Goal: Task Accomplishment & Management: Manage account settings

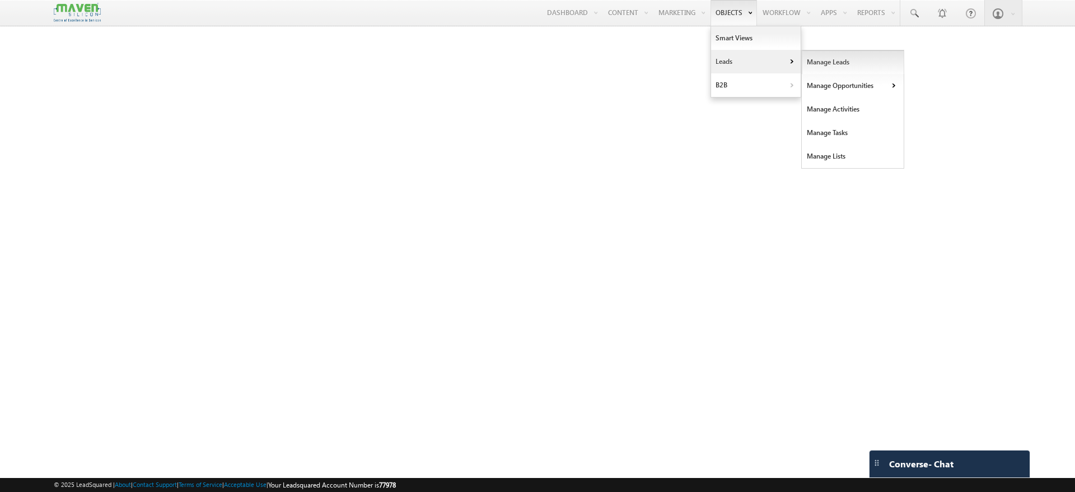
click at [814, 64] on link "Manage Leads" at bounding box center [853, 62] width 102 height 24
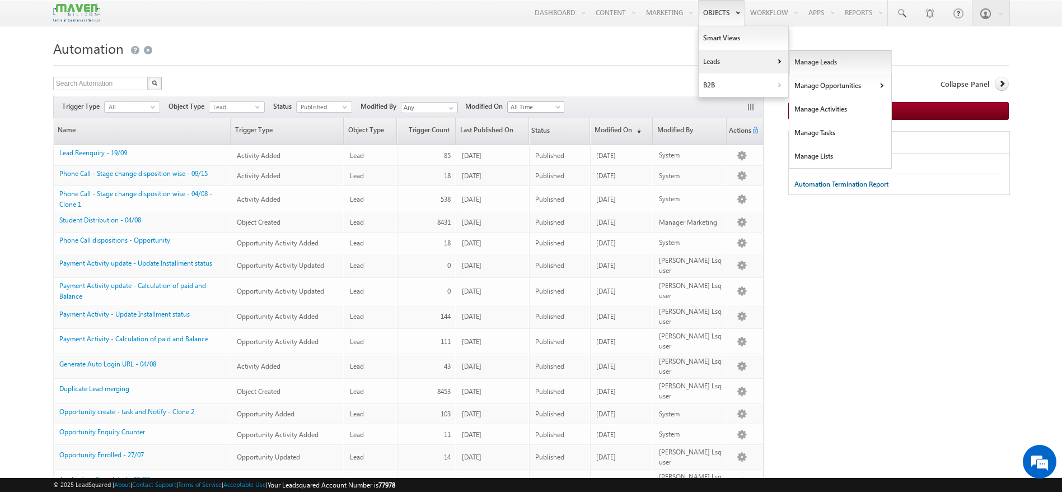
click at [805, 54] on link "Manage Leads" at bounding box center [840, 62] width 102 height 24
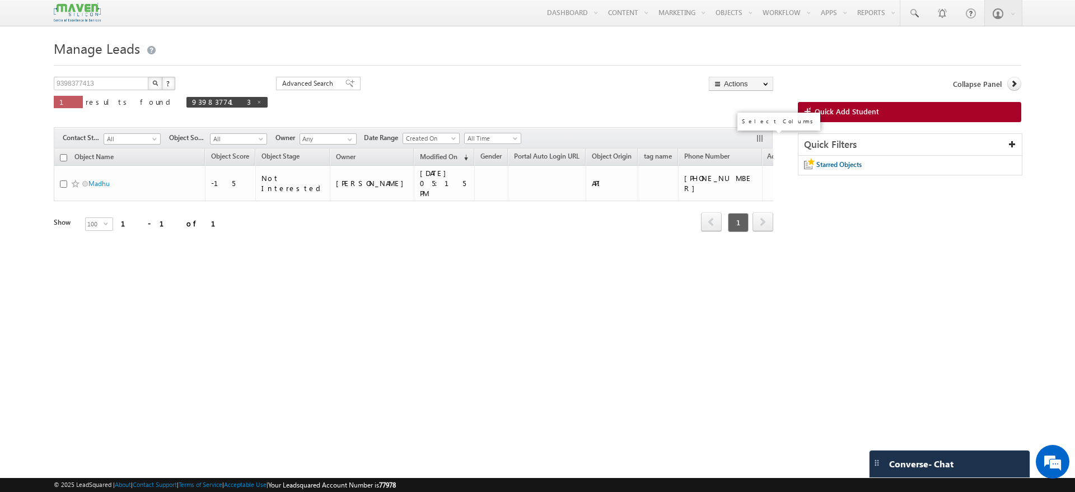
click at [765, 138] on button "button" at bounding box center [760, 139] width 11 height 11
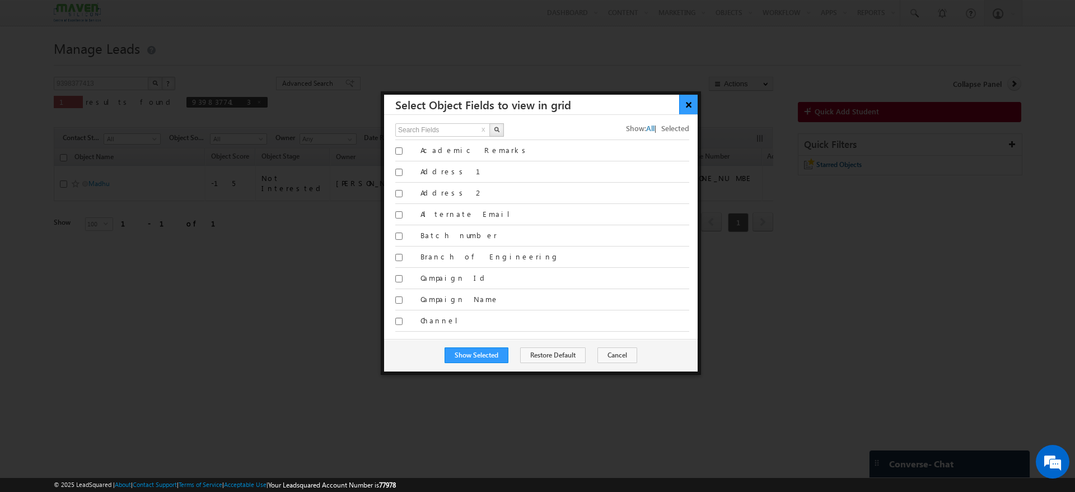
click at [684, 97] on button "×" at bounding box center [688, 105] width 18 height 20
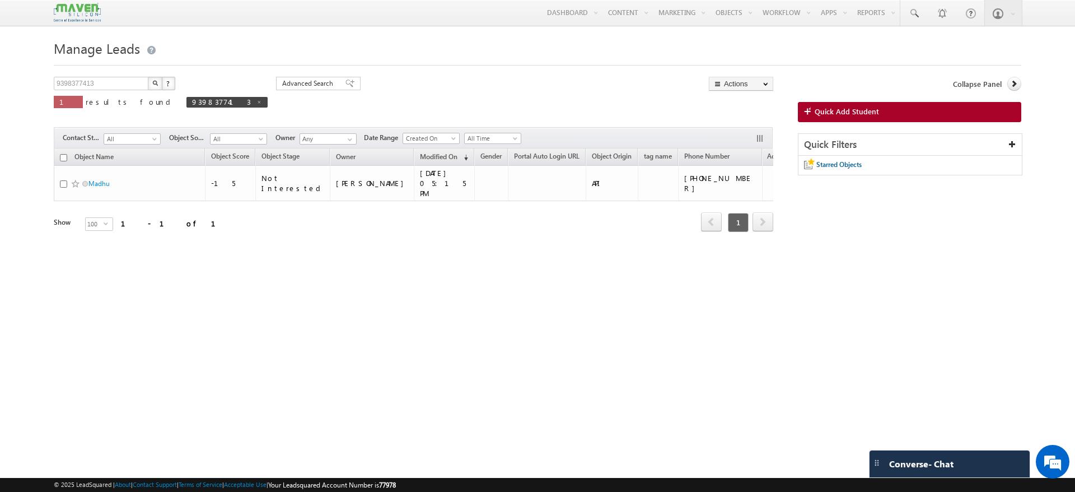
click at [64, 160] on input "checkbox" at bounding box center [63, 157] width 7 height 7
checkbox input "true"
click at [256, 101] on span at bounding box center [259, 102] width 6 height 6
type input "Search Objects"
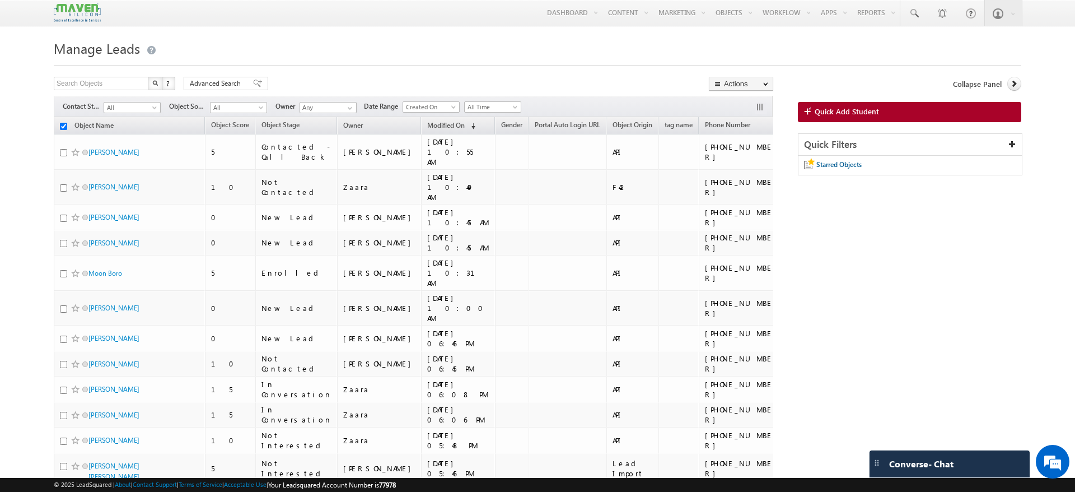
checkbox input "false"
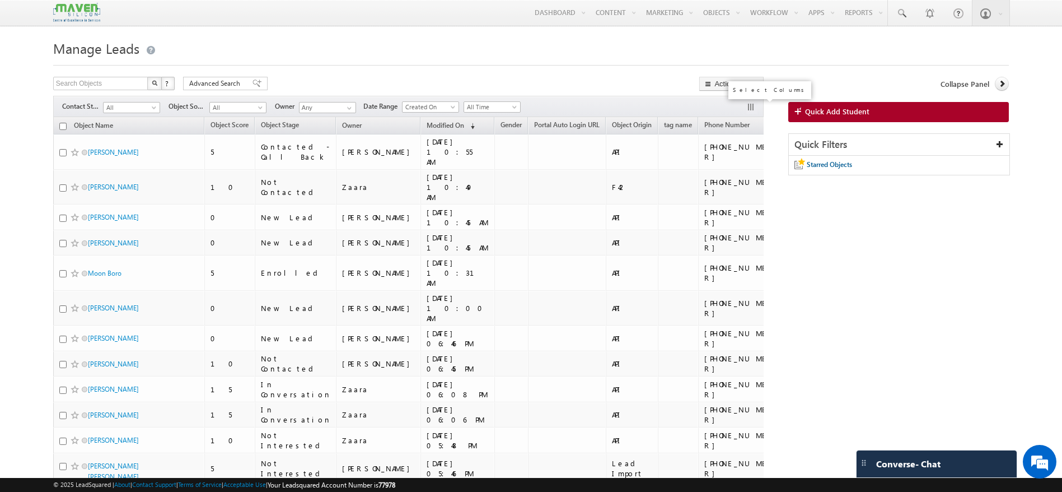
click at [751, 109] on button "button" at bounding box center [751, 107] width 11 height 11
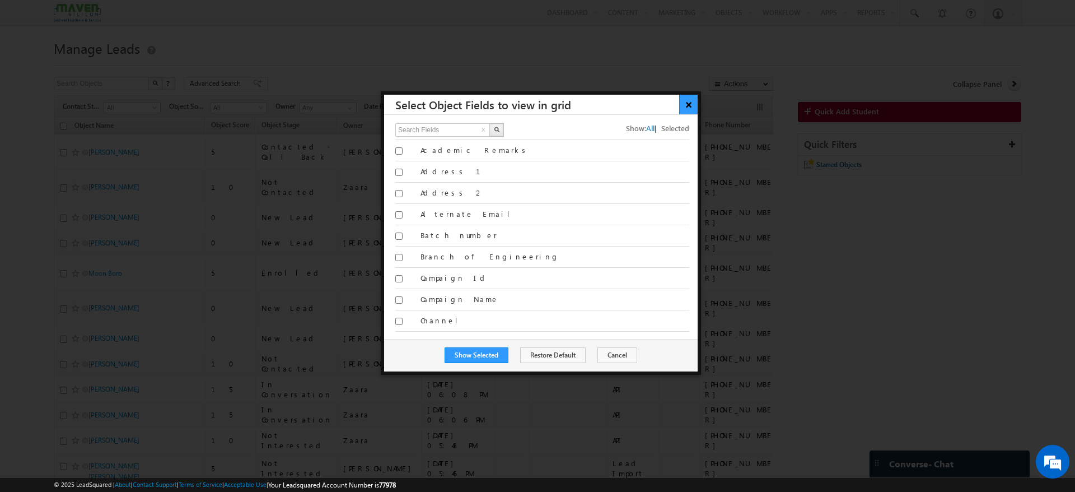
click at [688, 99] on button "×" at bounding box center [688, 105] width 18 height 20
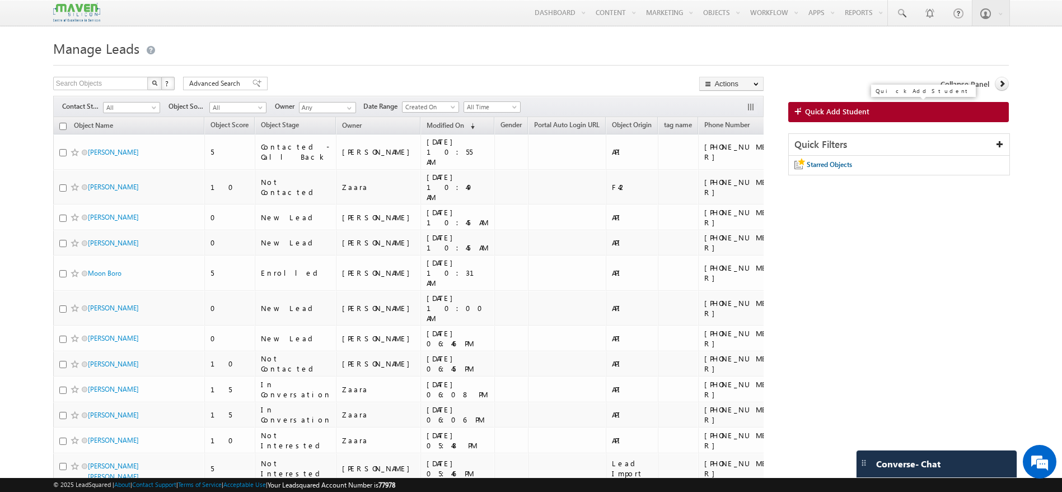
click at [873, 114] on link "Quick Add Student" at bounding box center [898, 112] width 221 height 20
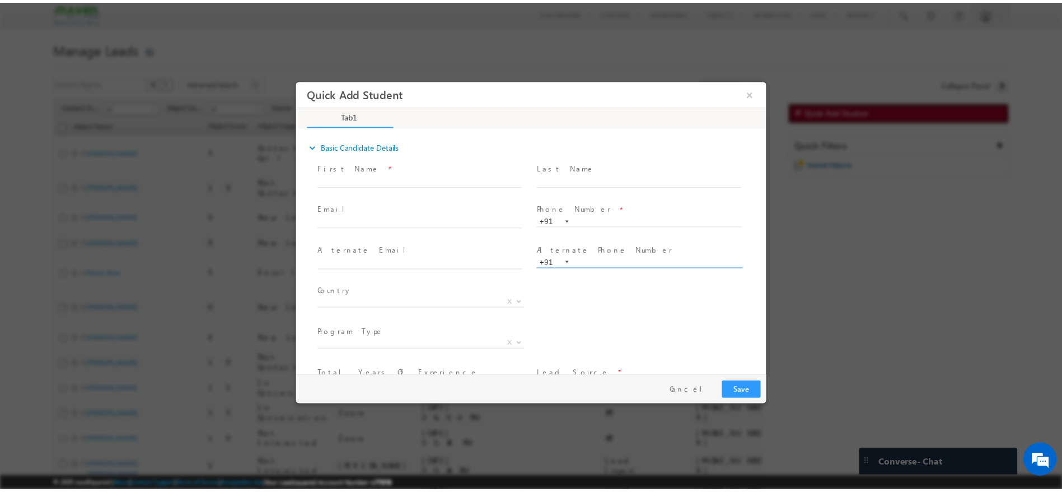
scroll to position [77, 0]
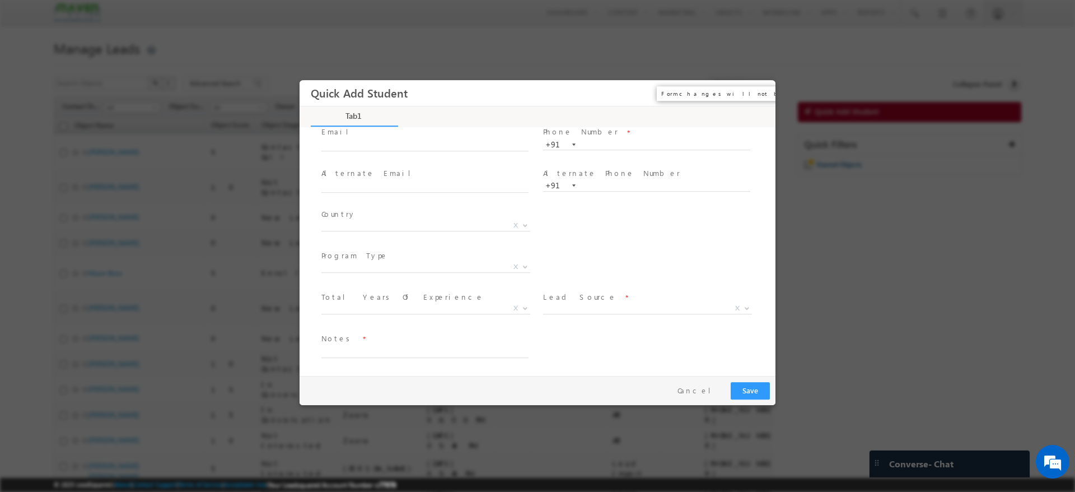
click at [754, 97] on button "×" at bounding box center [758, 93] width 19 height 21
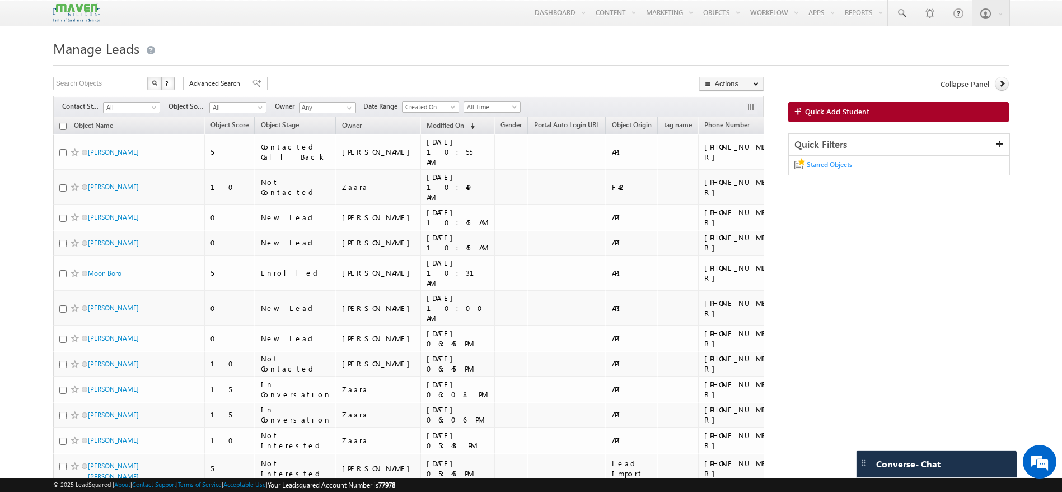
click at [837, 164] on span "Starred Objects" at bounding box center [829, 164] width 45 height 8
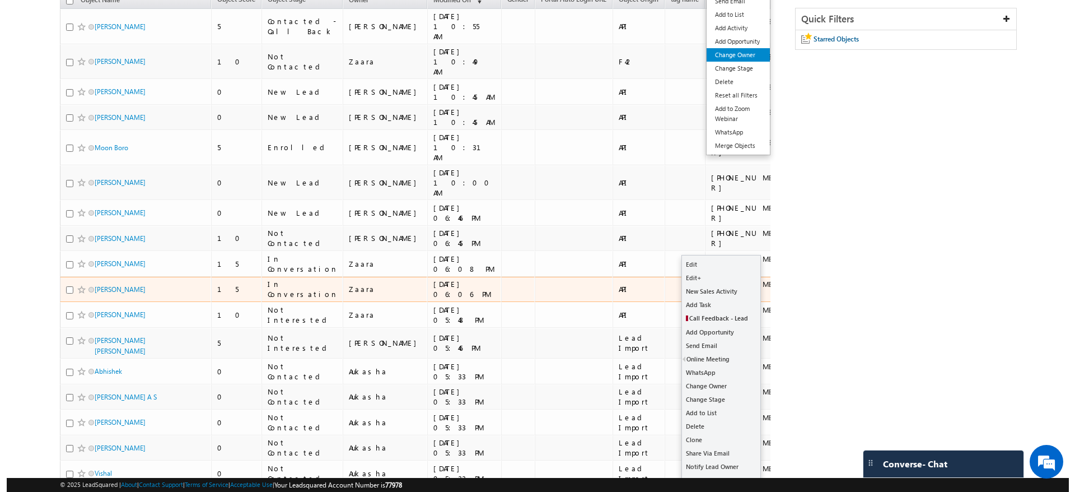
scroll to position [0, 0]
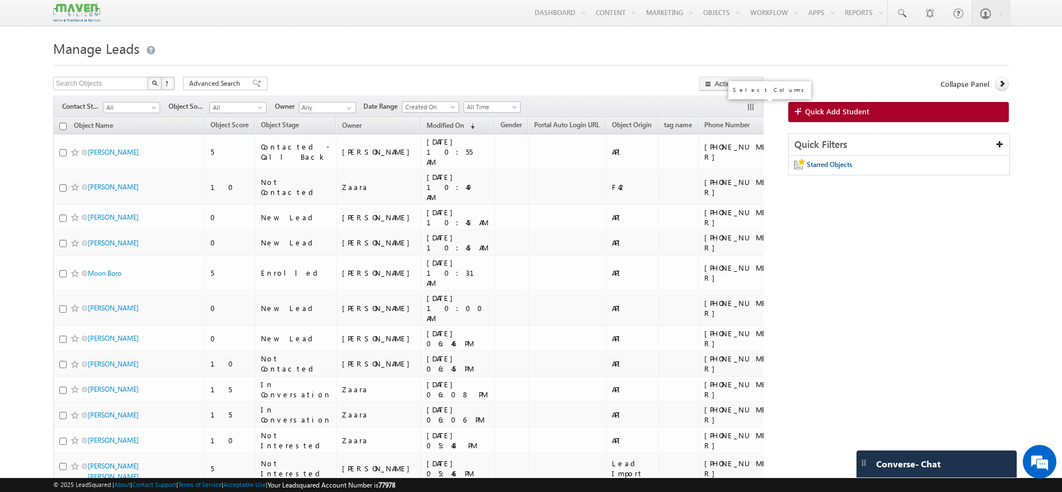
click at [750, 106] on button "button" at bounding box center [751, 107] width 11 height 11
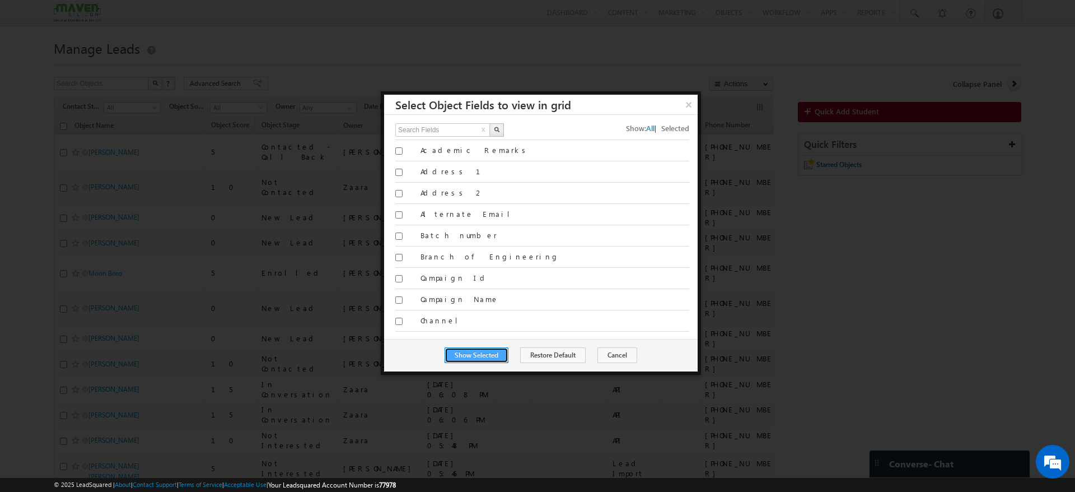
click at [494, 353] on button "Show Selected" at bounding box center [477, 355] width 64 height 16
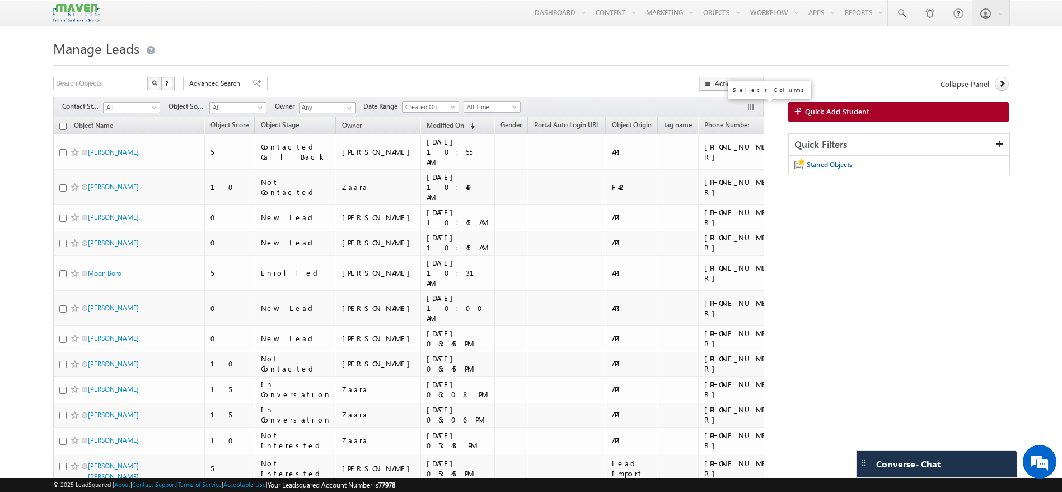
click at [751, 107] on button "button" at bounding box center [751, 107] width 11 height 11
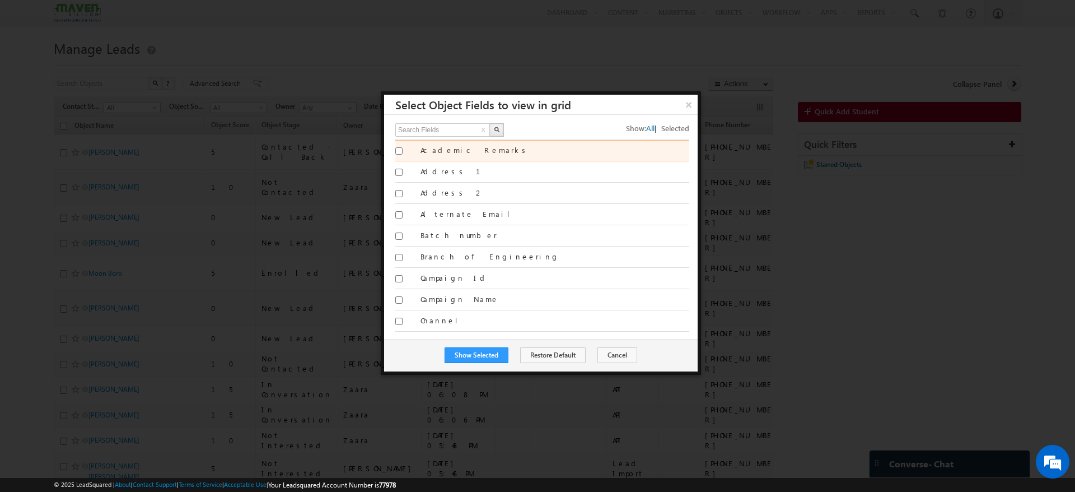
click at [398, 152] on input "Academic Remarks" at bounding box center [398, 150] width 7 height 7
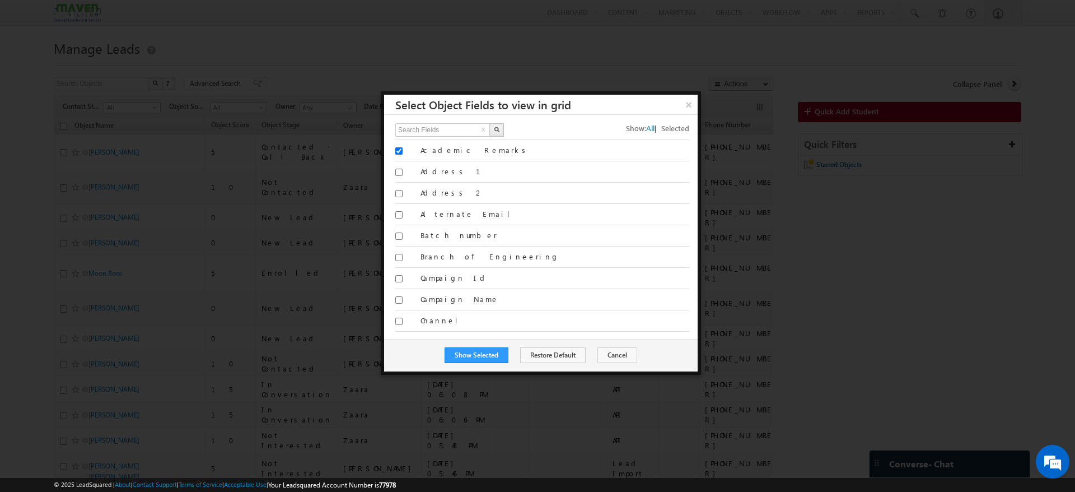
click at [646, 129] on span "All" at bounding box center [650, 128] width 8 height 10
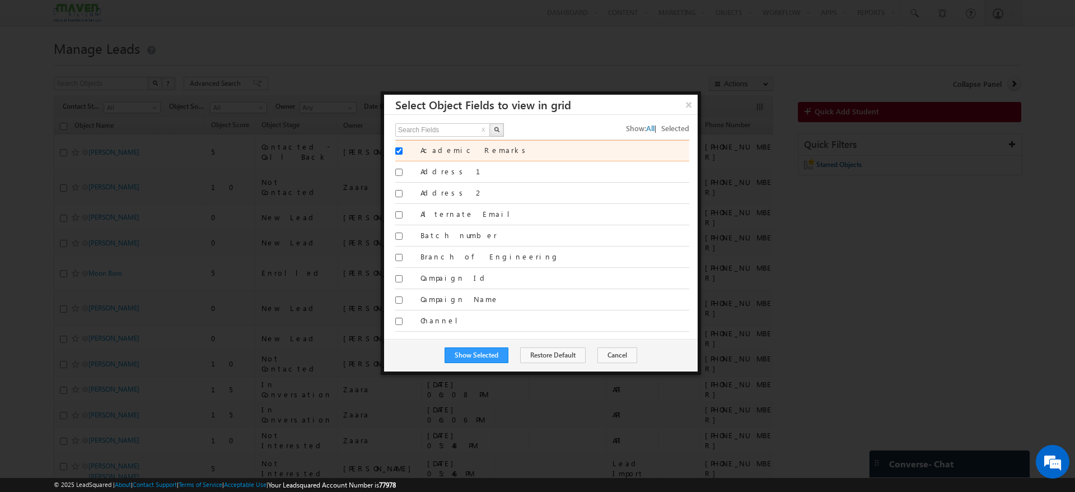
click at [399, 151] on input "Academic Remarks" at bounding box center [398, 150] width 7 height 7
checkbox input "false"
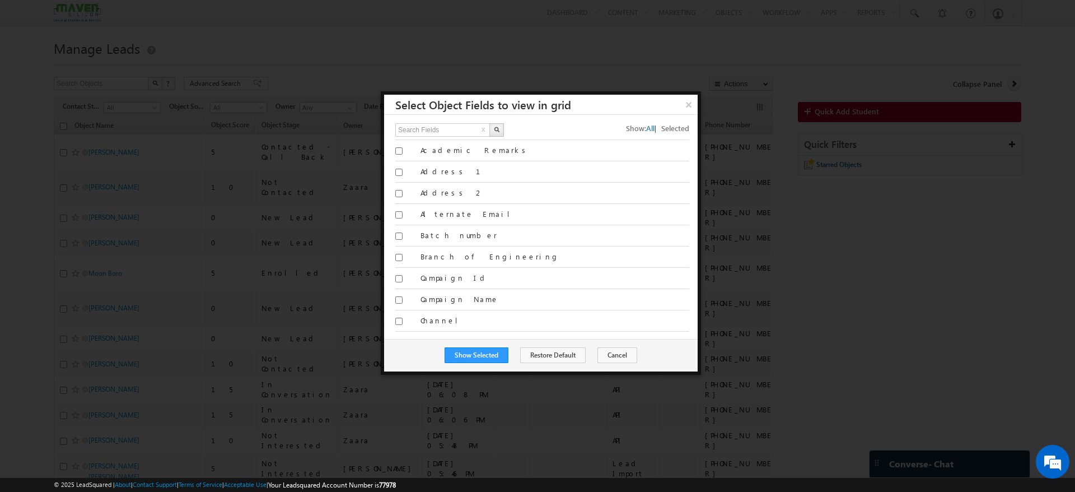
click at [646, 126] on span "All" at bounding box center [650, 128] width 8 height 10
click at [686, 99] on button "×" at bounding box center [688, 105] width 18 height 20
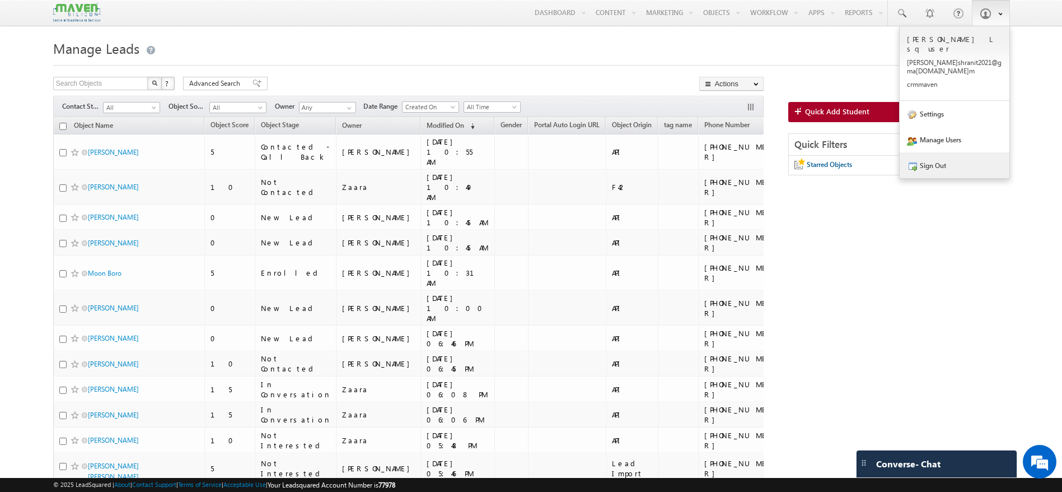
click at [937, 152] on link "Sign Out" at bounding box center [955, 165] width 110 height 26
